Goal: Transaction & Acquisition: Download file/media

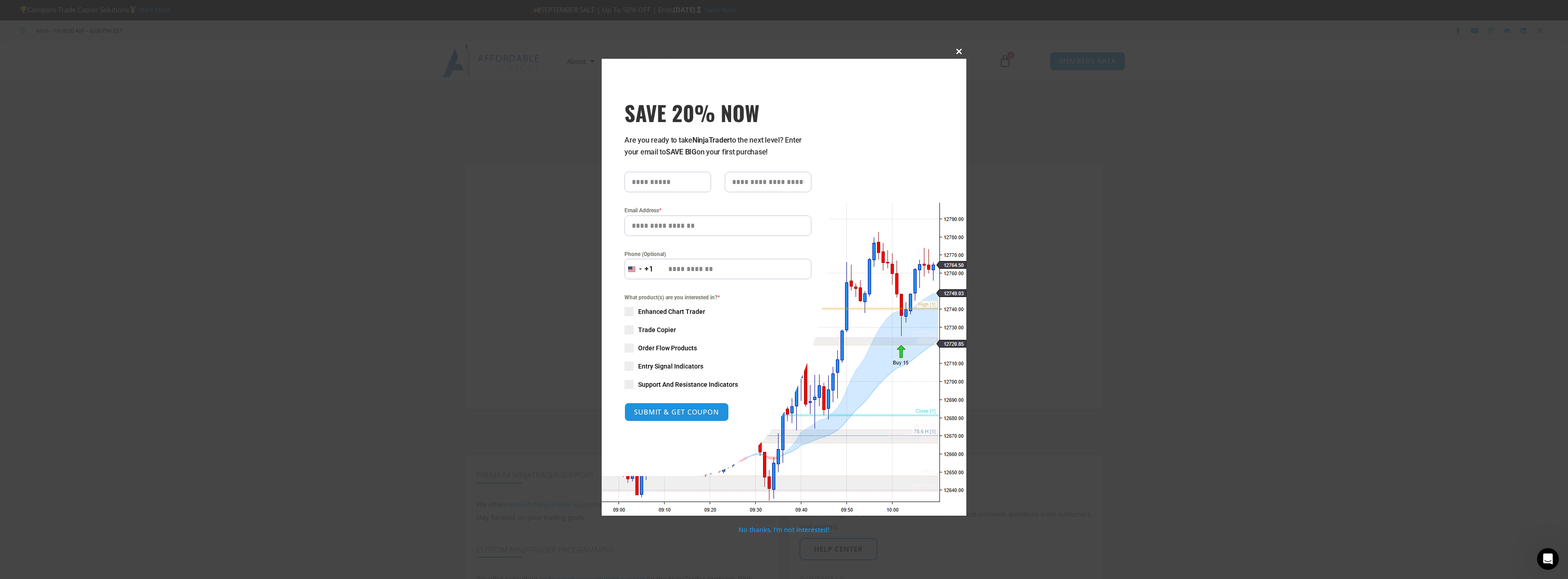
type input "**********"
click at [959, 52] on span "SAVE 20% NOW popup" at bounding box center [959, 51] width 15 height 5
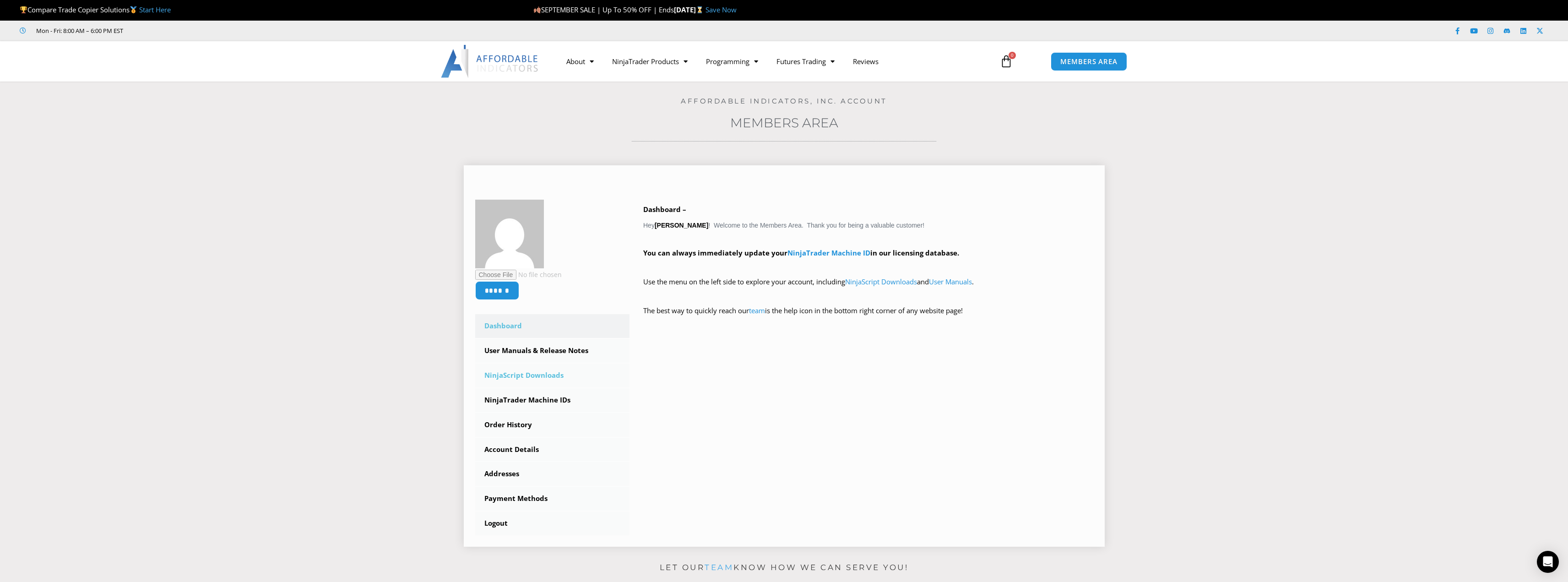
click at [524, 373] on link "NinjaScript Downloads" at bounding box center [552, 375] width 155 height 24
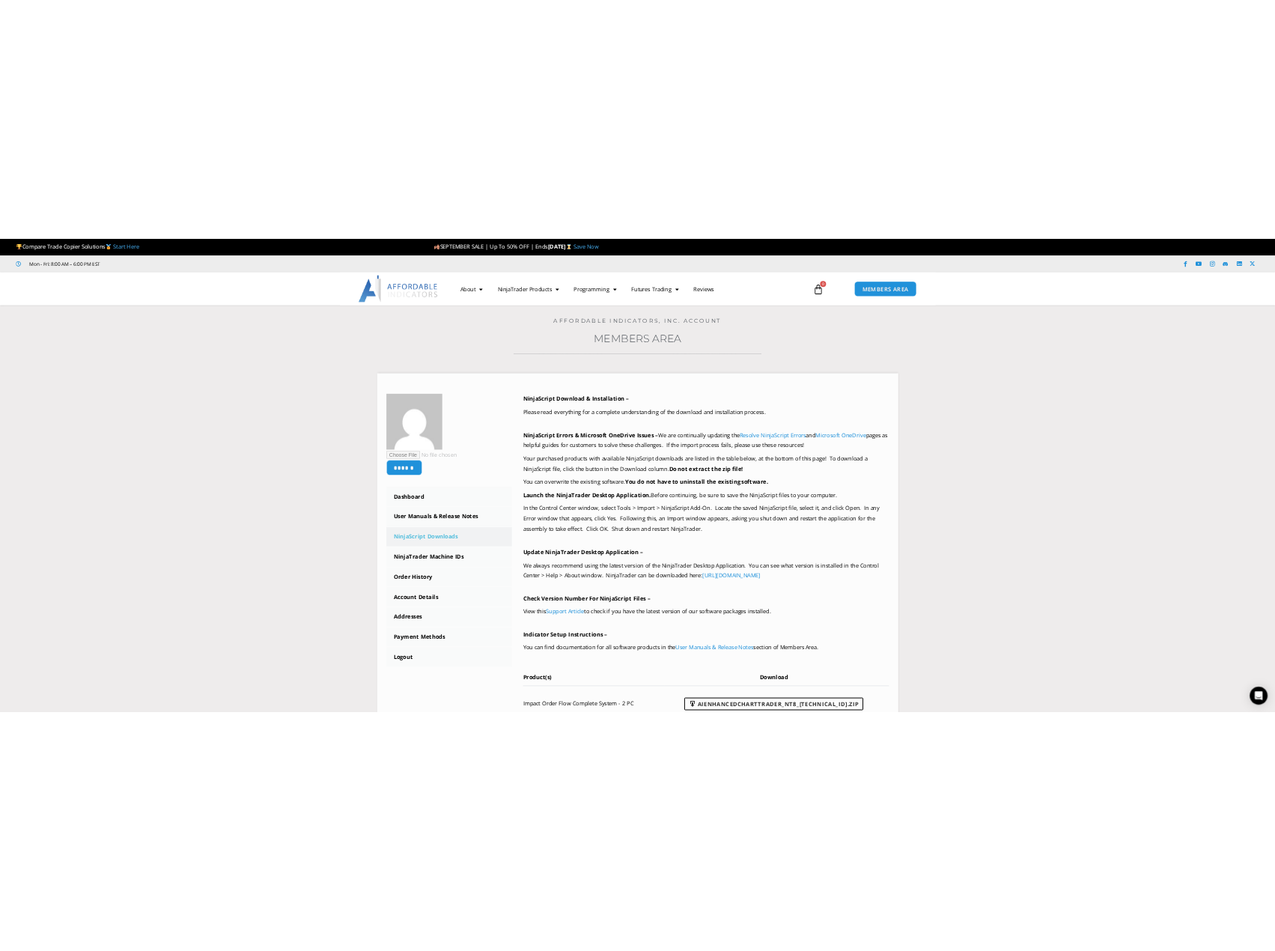
scroll to position [374, 0]
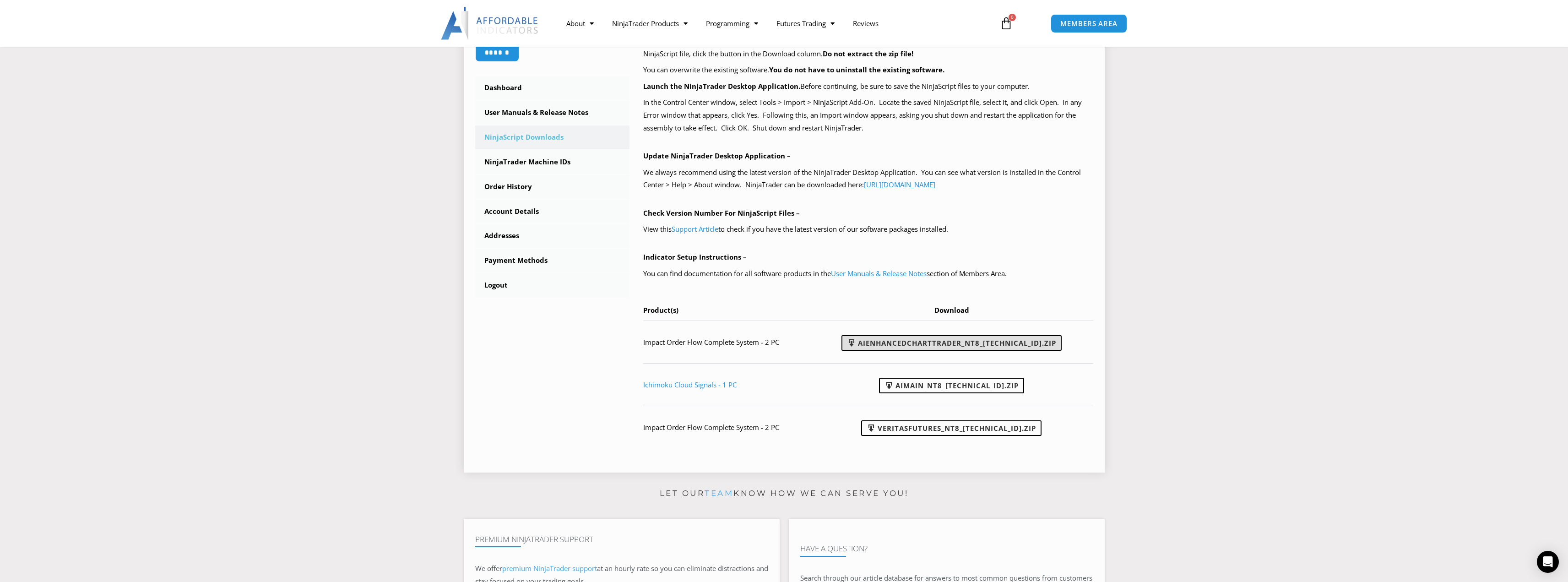
click at [950, 347] on link "AIEnhancedChartTrader_NT8_25.1.31.1.zip" at bounding box center [951, 342] width 220 height 15
click at [974, 424] on link "VeritasFutures_NT8_23.3.23.1.zip" at bounding box center [951, 427] width 180 height 15
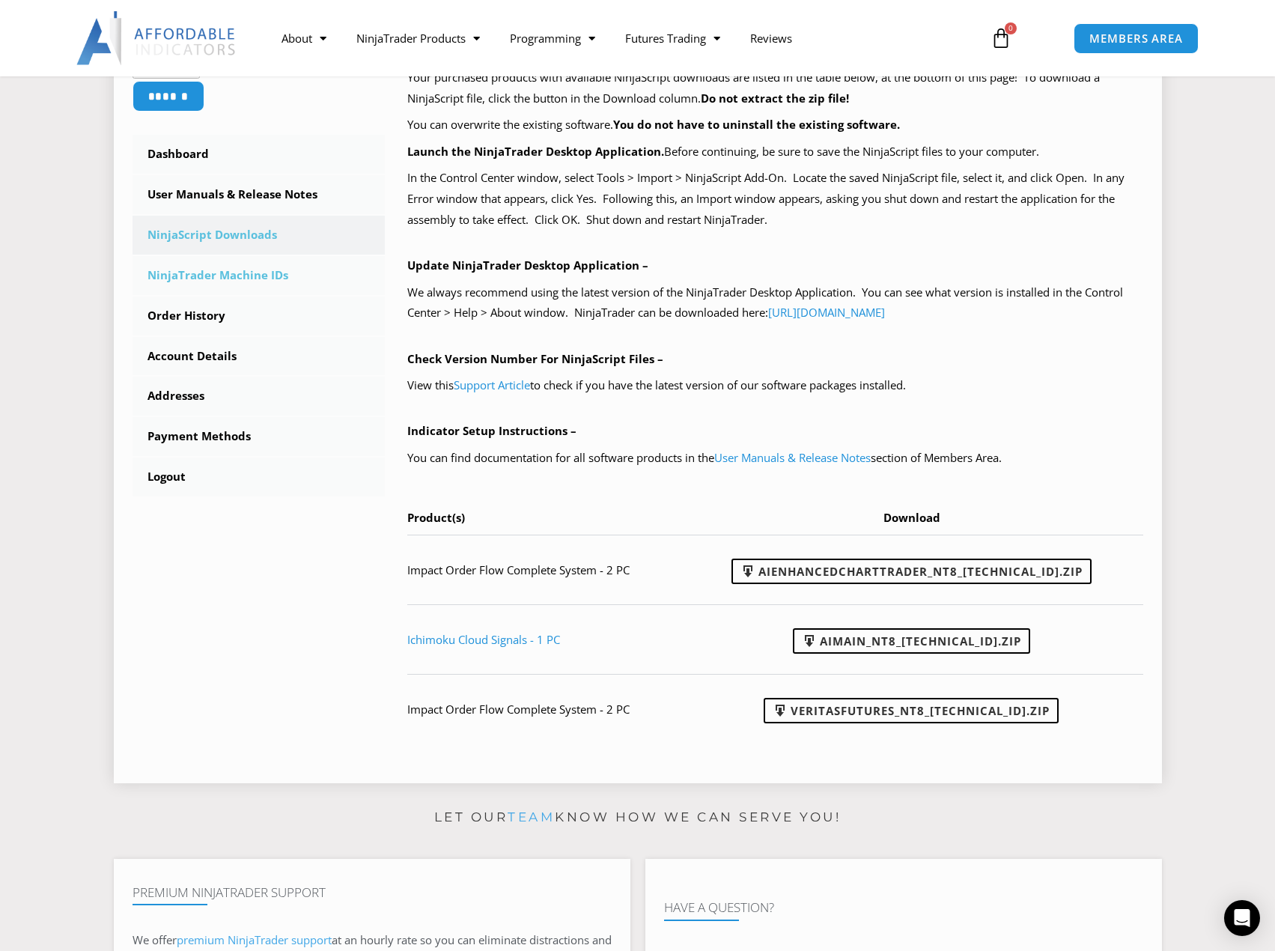
click at [207, 270] on link "NinjaTrader Machine IDs" at bounding box center [259, 275] width 253 height 39
